Goal: Transaction & Acquisition: Purchase product/service

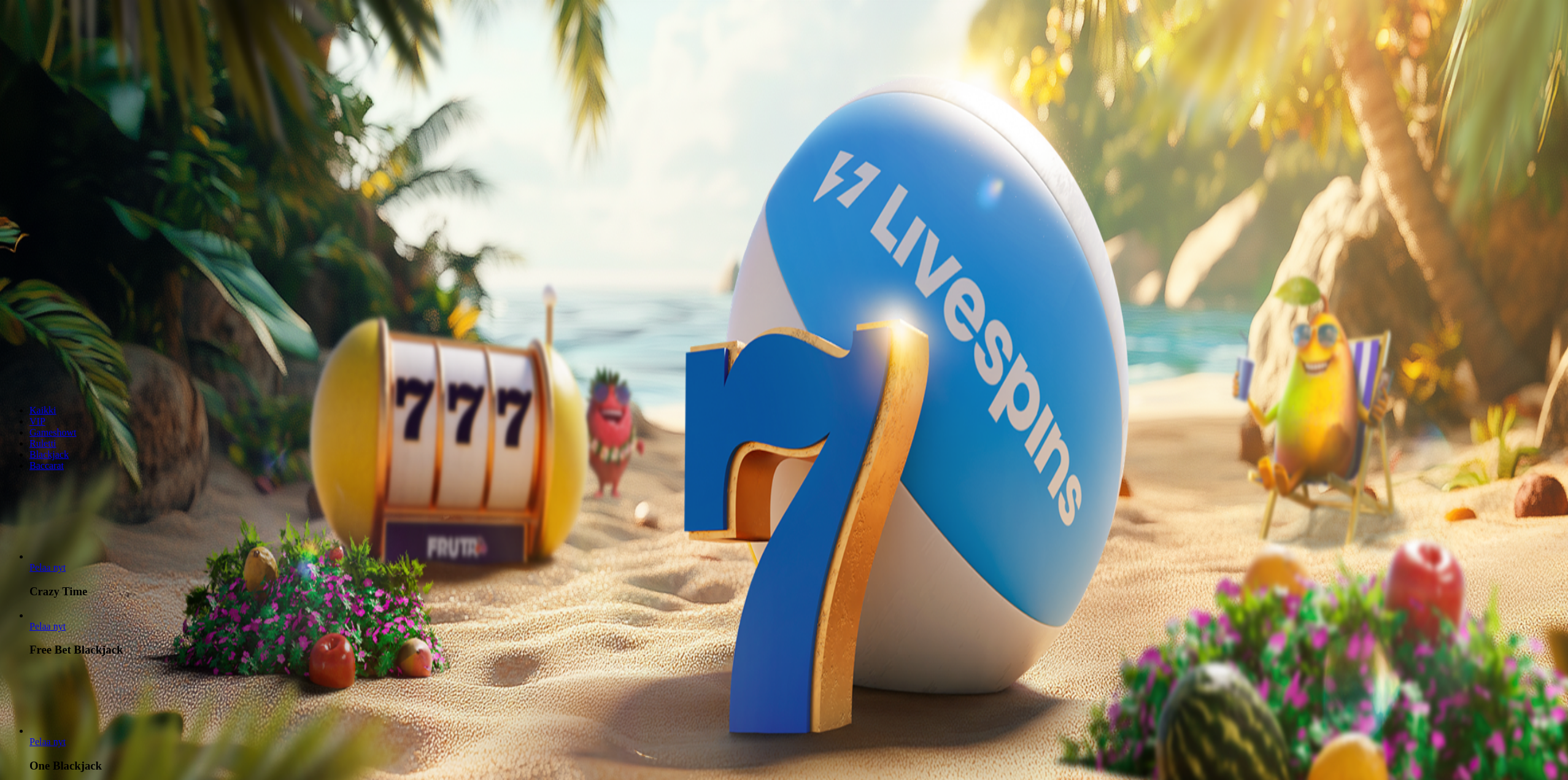
click at [65, 118] on button "Talletus 0.05 €" at bounding box center [35, 111] width 60 height 13
drag, startPoint x: 185, startPoint y: 277, endPoint x: 149, endPoint y: 280, distance: 36.1
type input "**"
drag, startPoint x: 215, startPoint y: 323, endPoint x: 213, endPoint y: 333, distance: 10.2
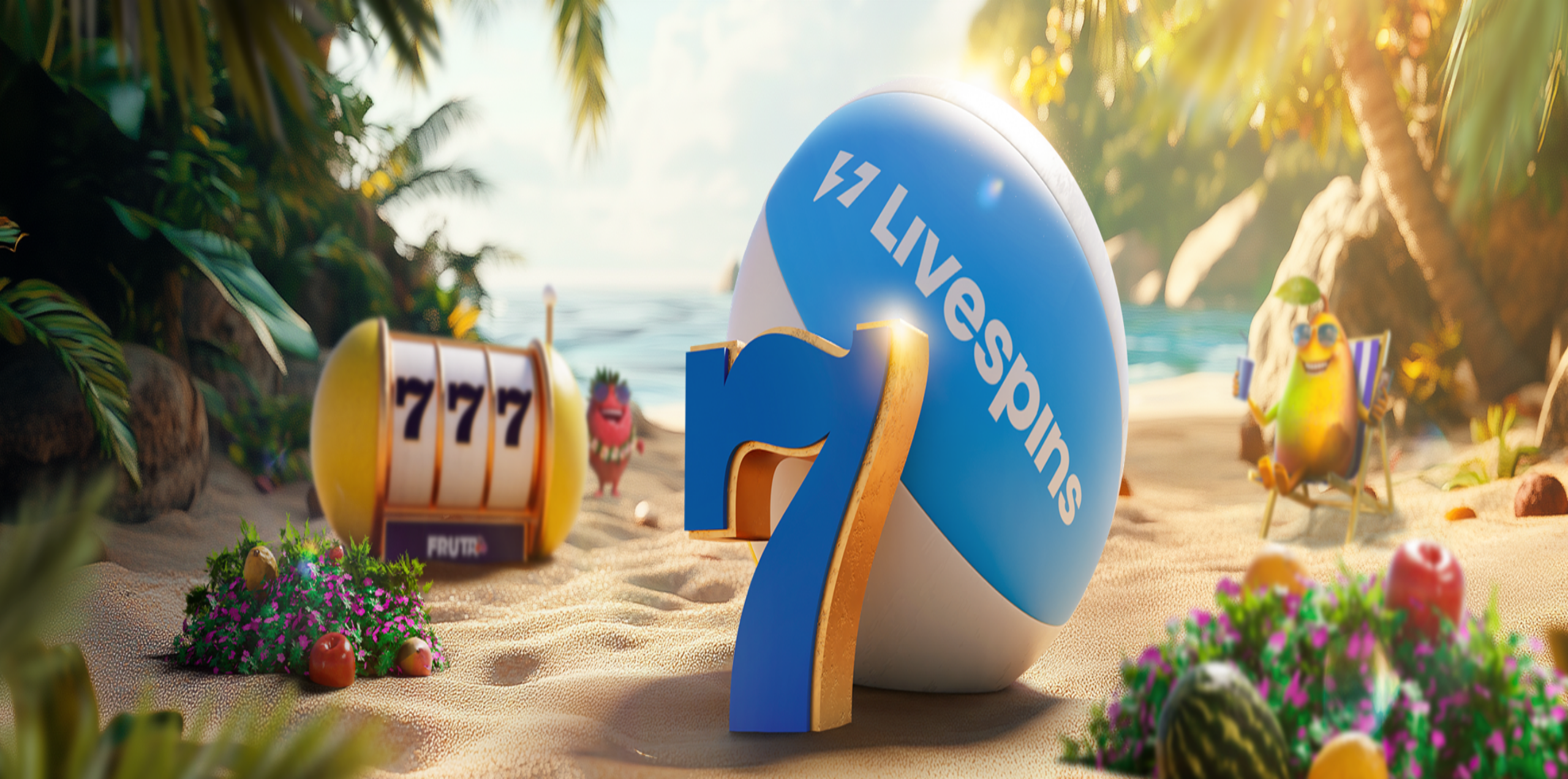
click at [56, 415] on span "Kaikki" at bounding box center [42, 409] width 27 height 10
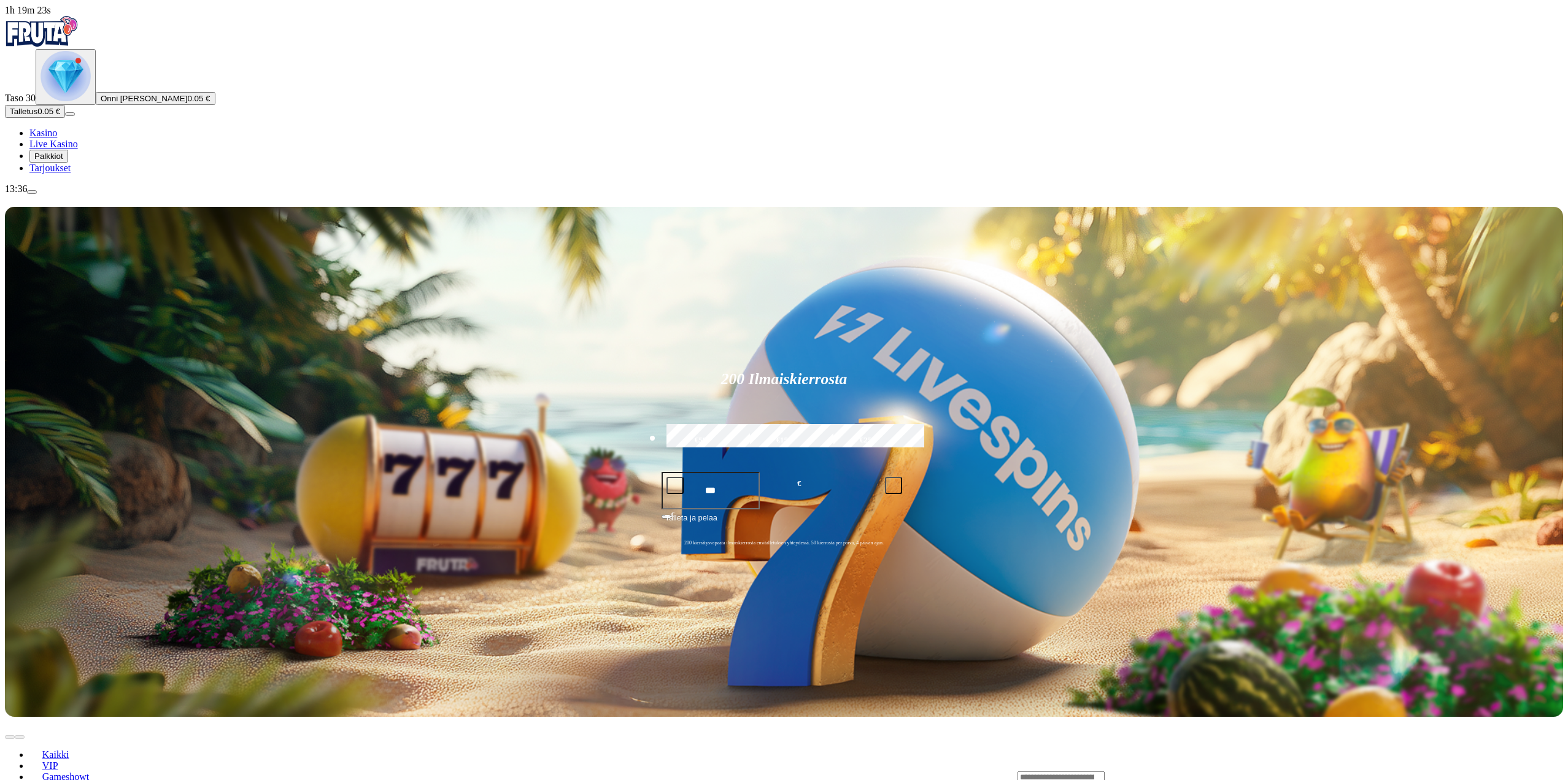
click at [57, 138] on link "Kasino" at bounding box center [43, 132] width 28 height 10
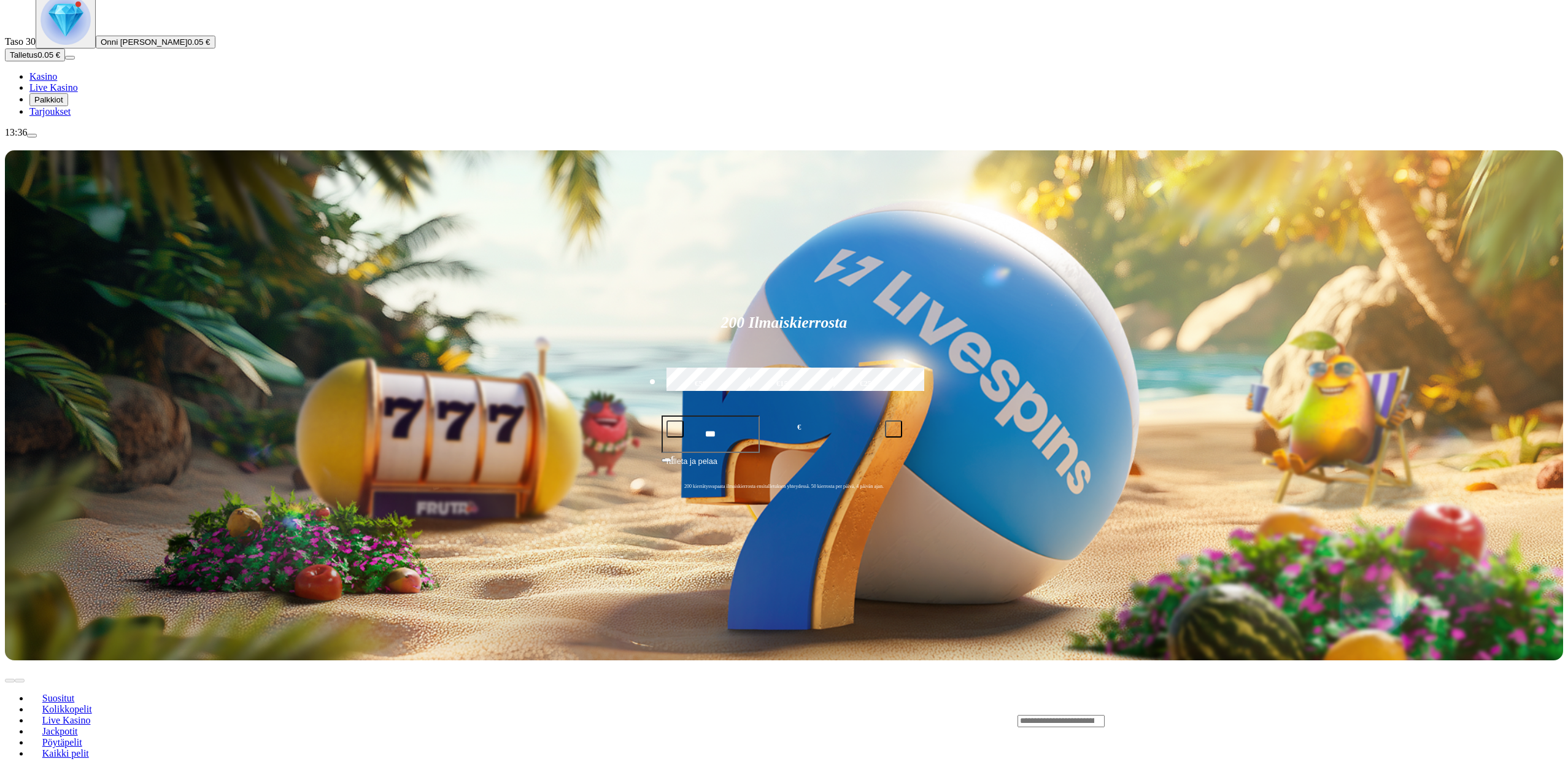
scroll to position [61, 0]
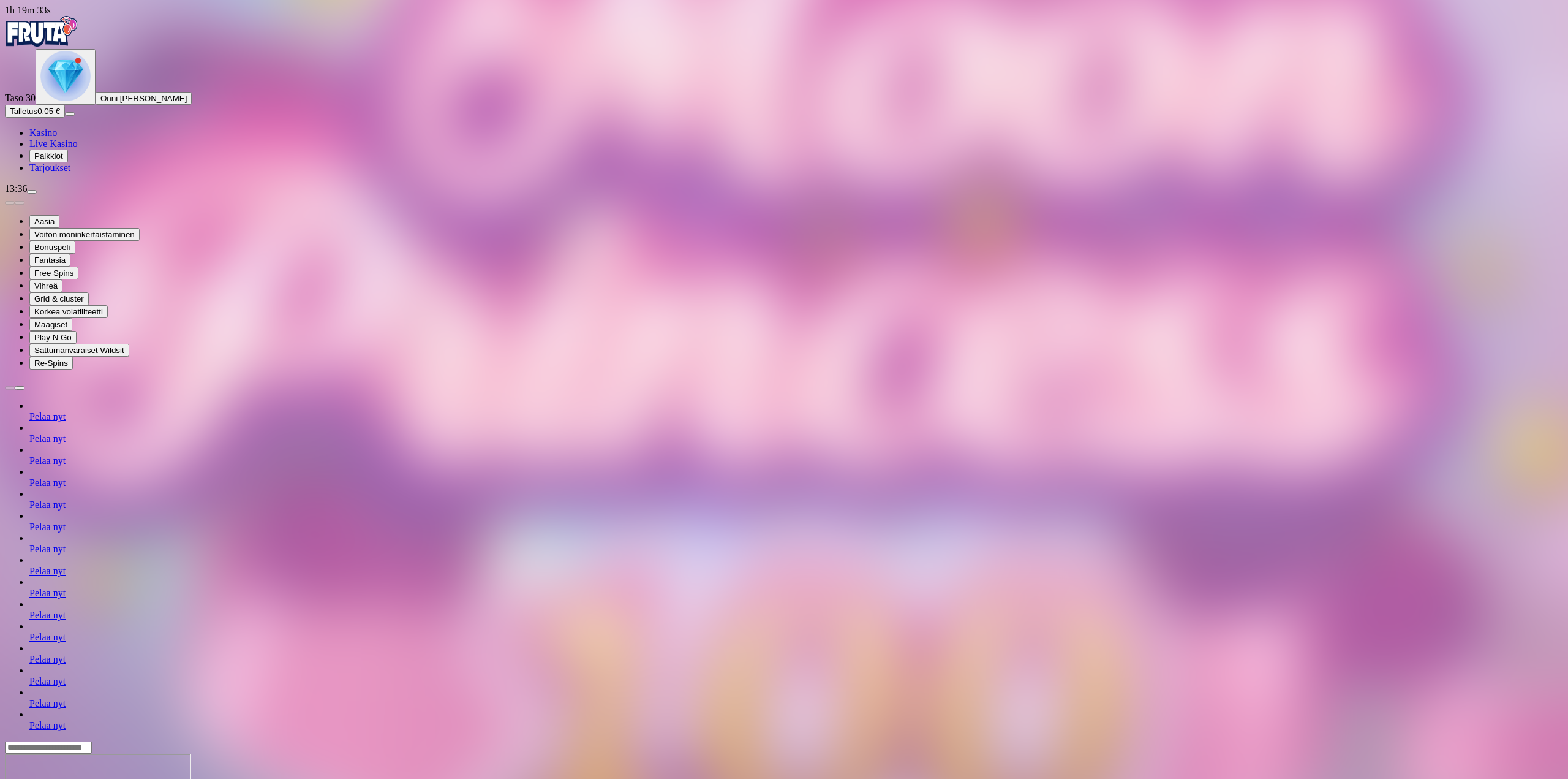
click at [32, 191] on span "menu icon" at bounding box center [32, 191] width 0 height 0
drag, startPoint x: 244, startPoint y: 84, endPoint x: 248, endPoint y: 97, distance: 13.6
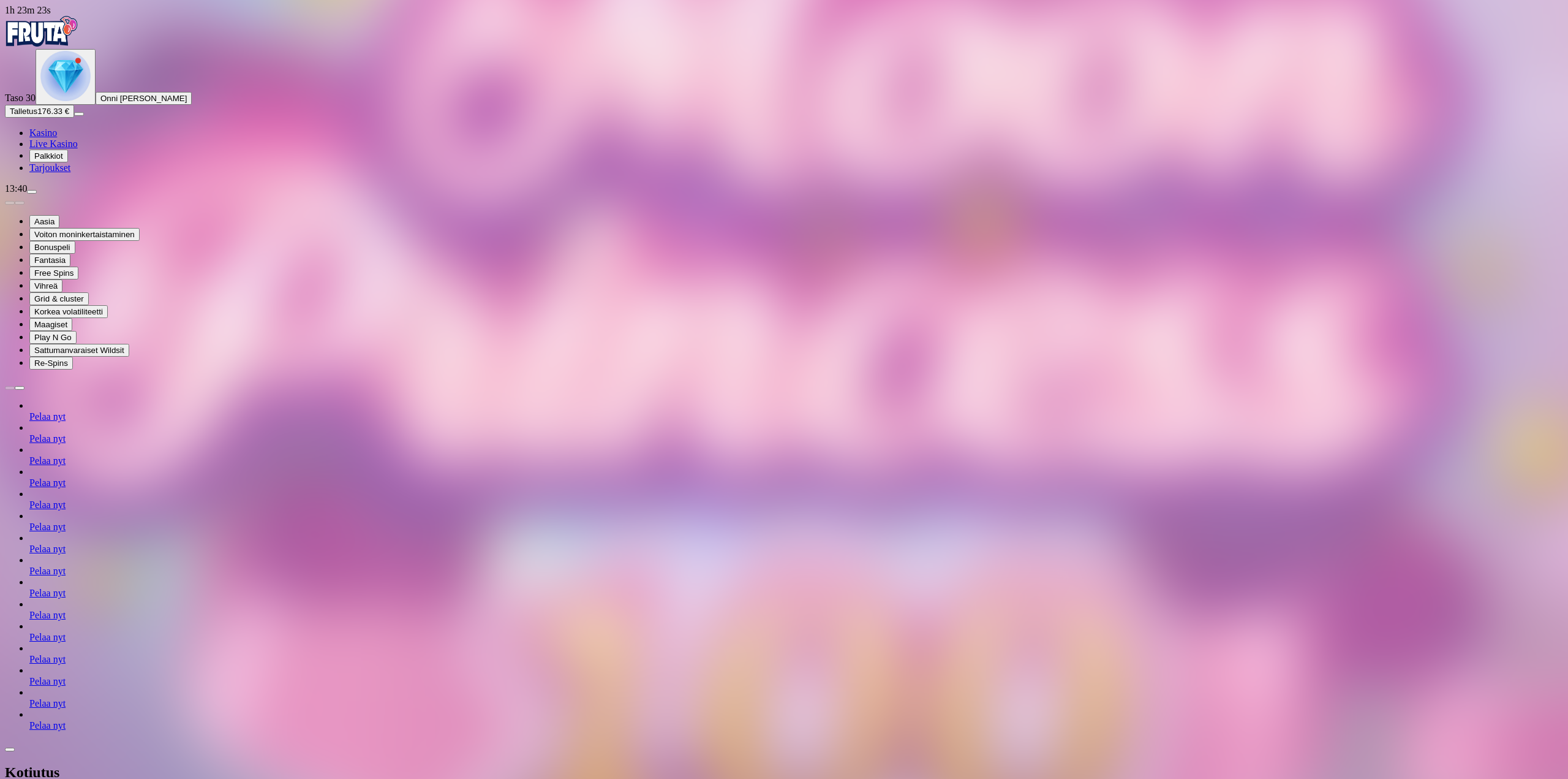
type input "***"
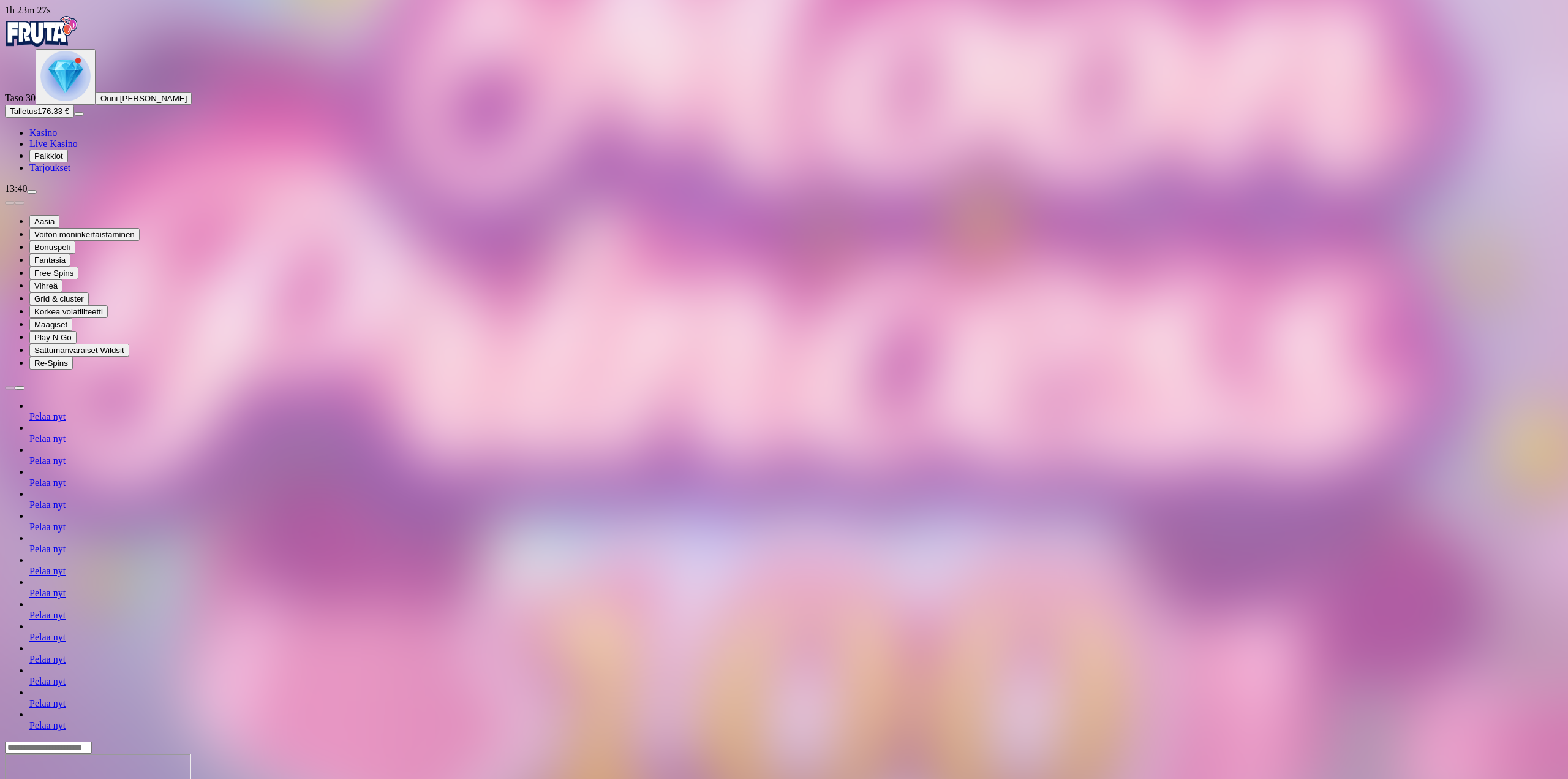
drag, startPoint x: 1496, startPoint y: 54, endPoint x: 1481, endPoint y: 56, distance: 15.1
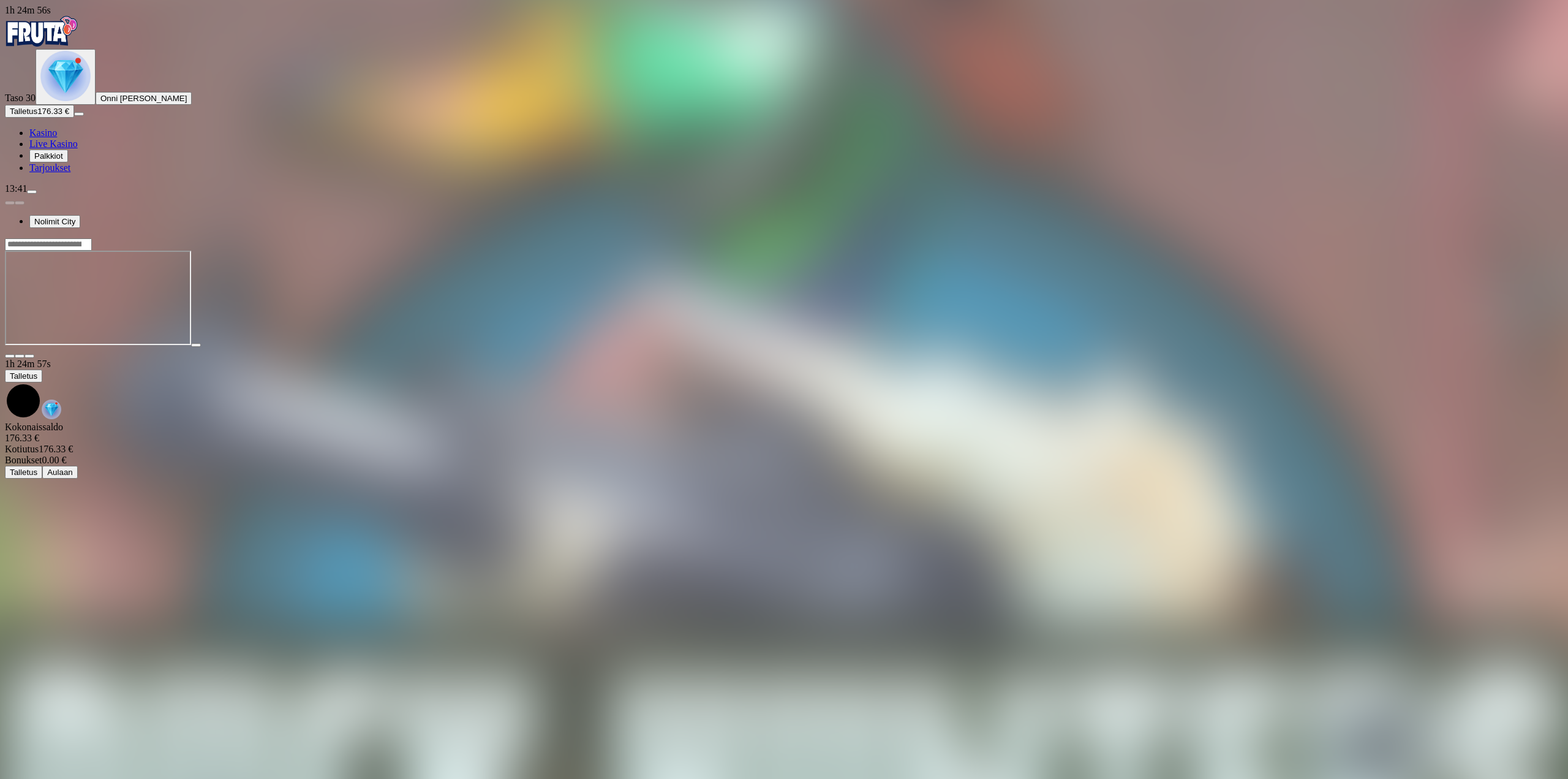
click at [29, 356] on span "fullscreen icon" at bounding box center [29, 356] width 0 height 0
click at [32, 191] on span "menu icon" at bounding box center [32, 191] width 0 height 0
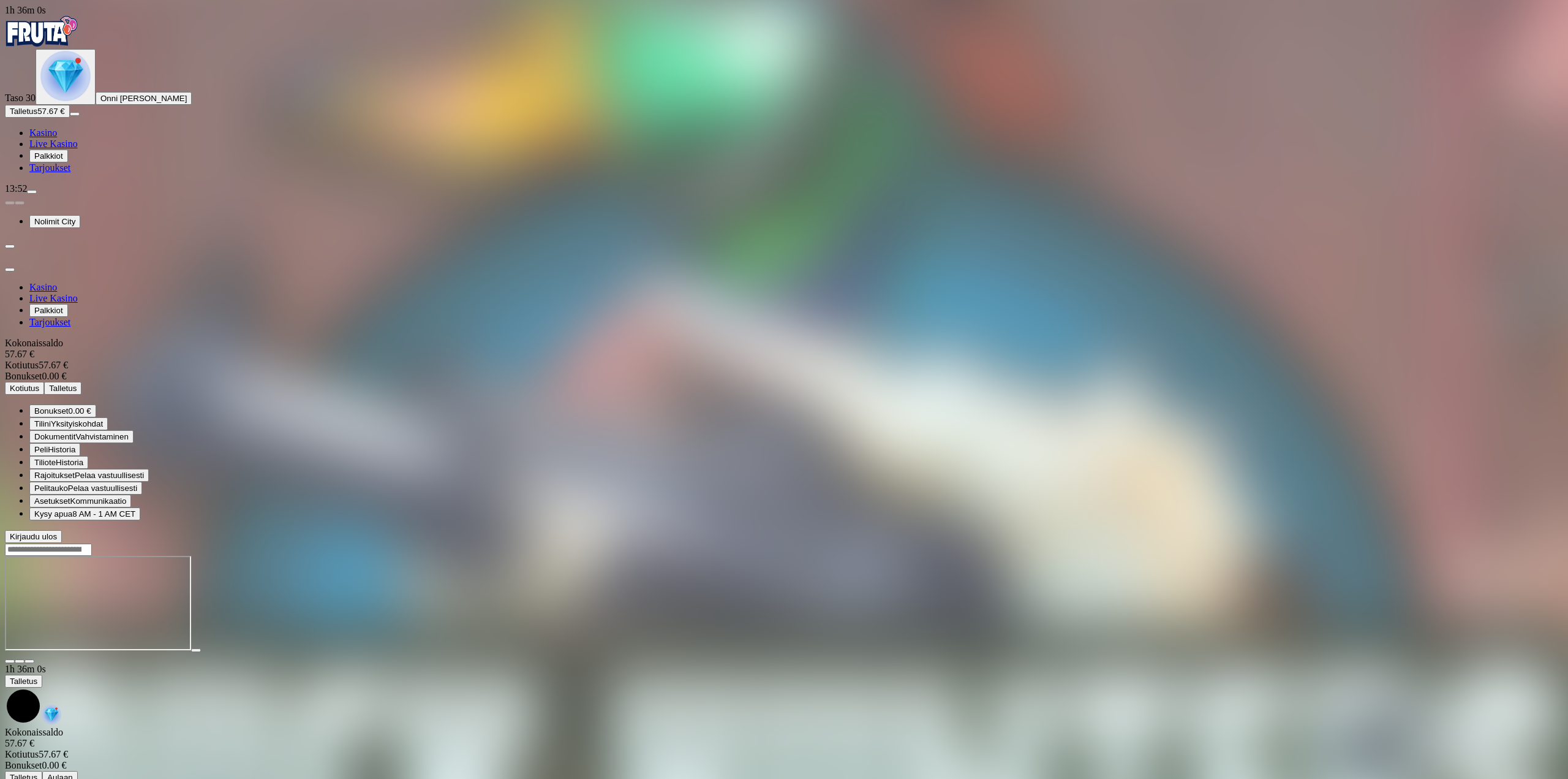
click at [39, 384] on span "Kotiutus" at bounding box center [24, 388] width 29 height 9
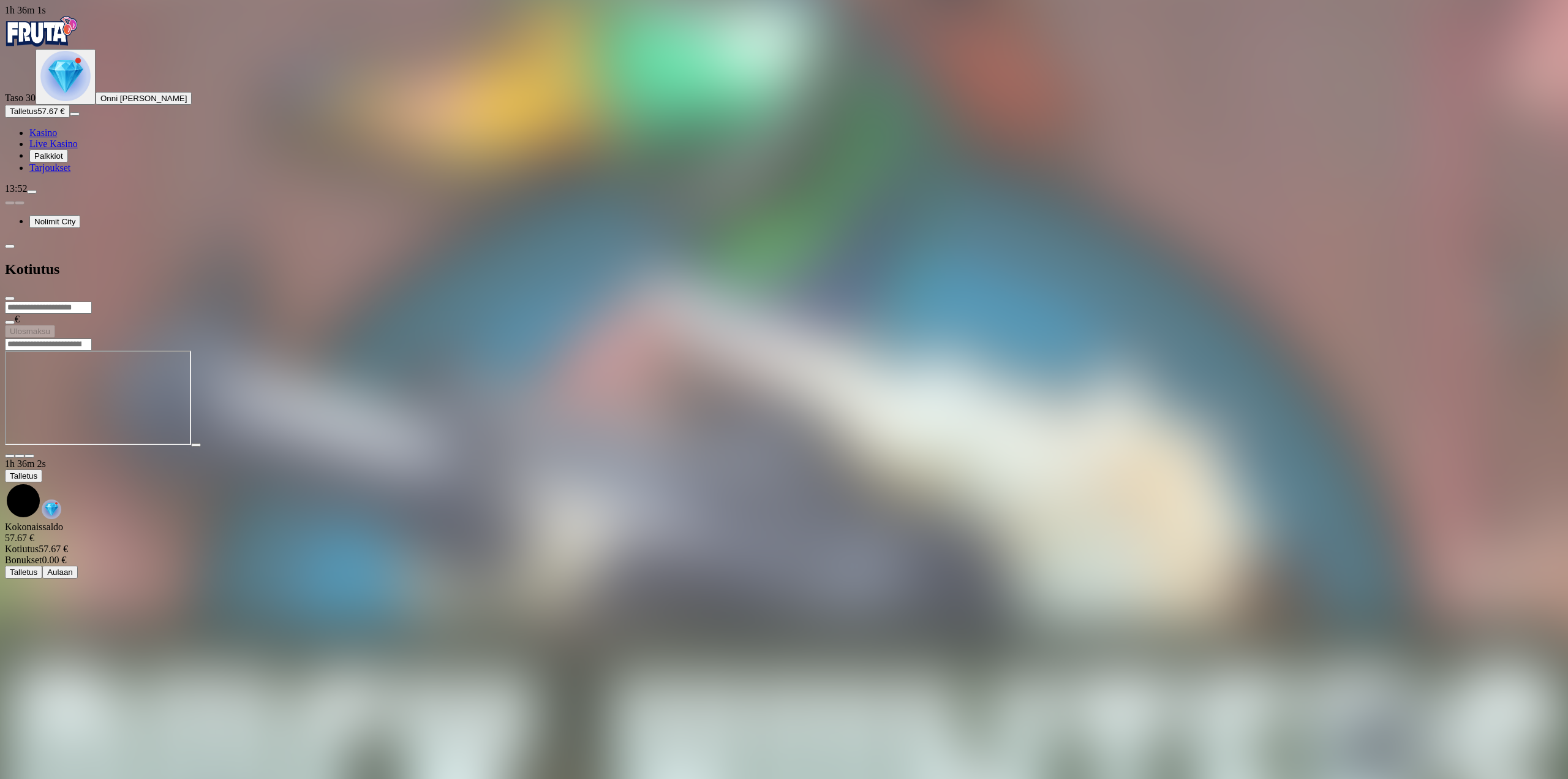
drag, startPoint x: 268, startPoint y: 86, endPoint x: 261, endPoint y: 79, distance: 9.9
click at [92, 301] on input "number" at bounding box center [48, 308] width 87 height 13
type input "**"
click at [55, 324] on button "Ulosmaksu" at bounding box center [30, 331] width 50 height 13
click at [10, 299] on span "close icon" at bounding box center [10, 299] width 0 height 0
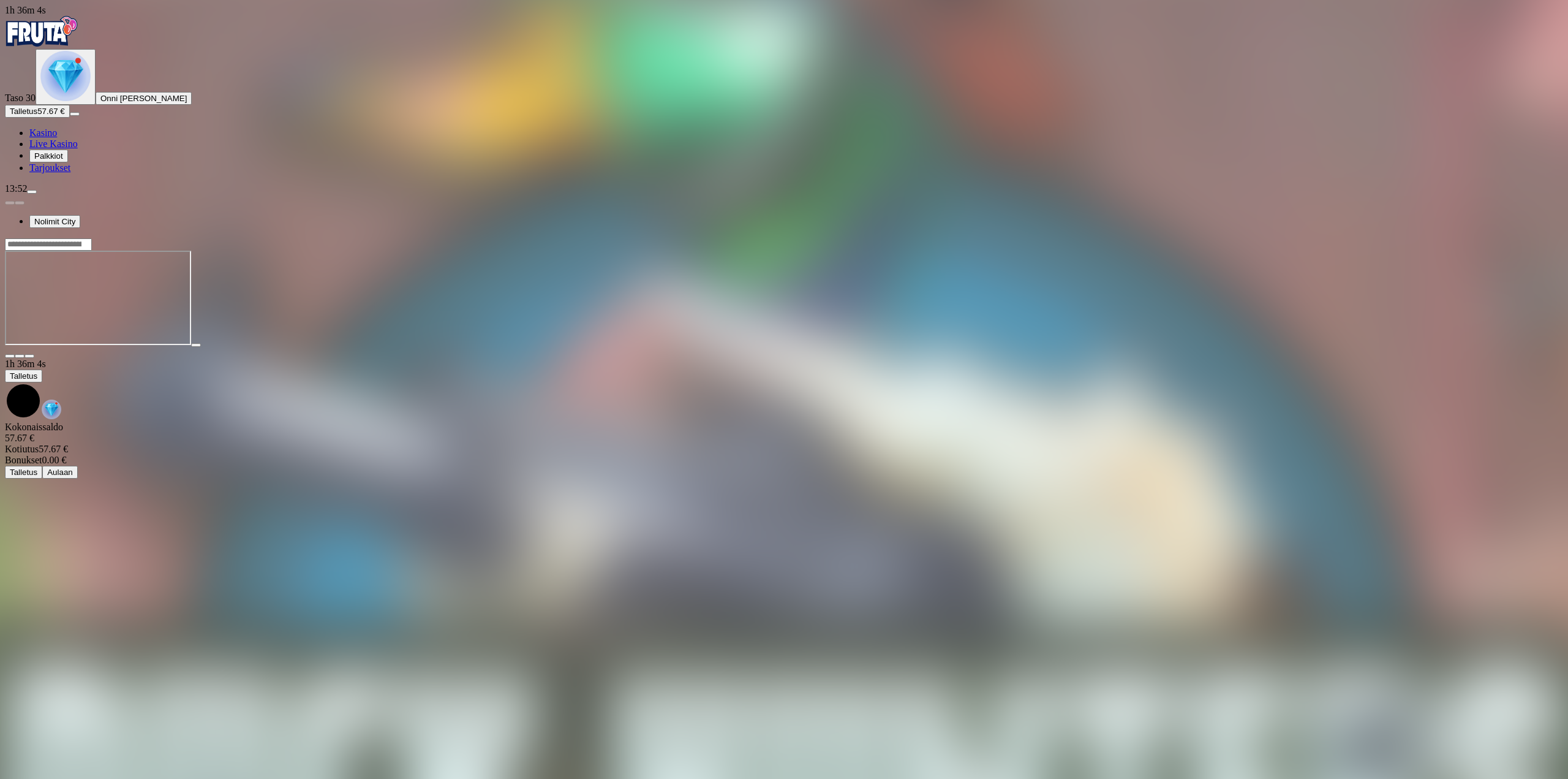
click at [29, 356] on span "fullscreen icon" at bounding box center [29, 356] width 0 height 0
drag, startPoint x: 1470, startPoint y: 122, endPoint x: 1468, endPoint y: 191, distance: 69.0
click at [29, 356] on span "fullscreen icon" at bounding box center [29, 356] width 0 height 0
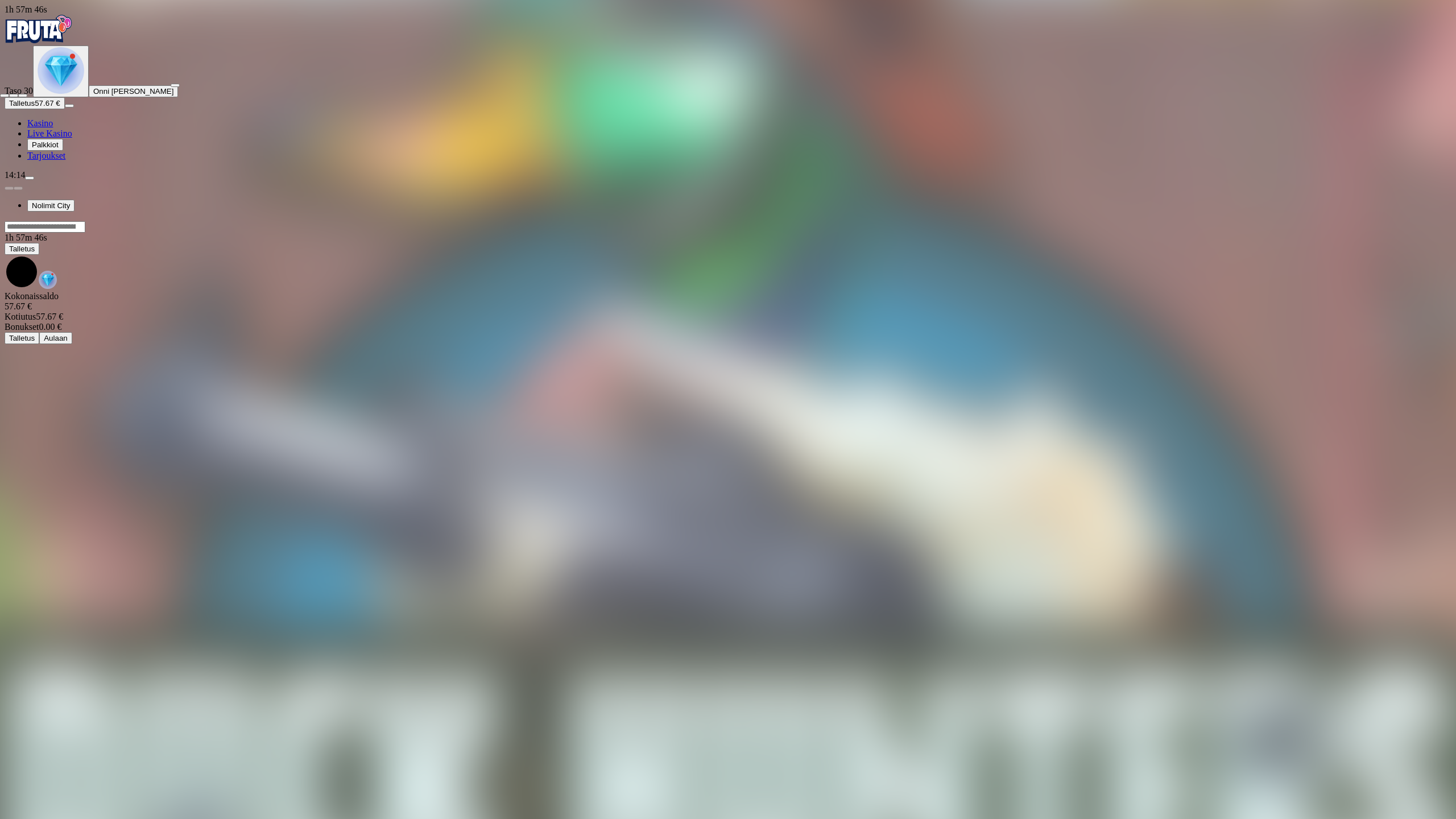
click at [23, 96] on span "fullscreen-exit icon" at bounding box center [23, 96] width 0 height 0
